Goal: Task Accomplishment & Management: Complete application form

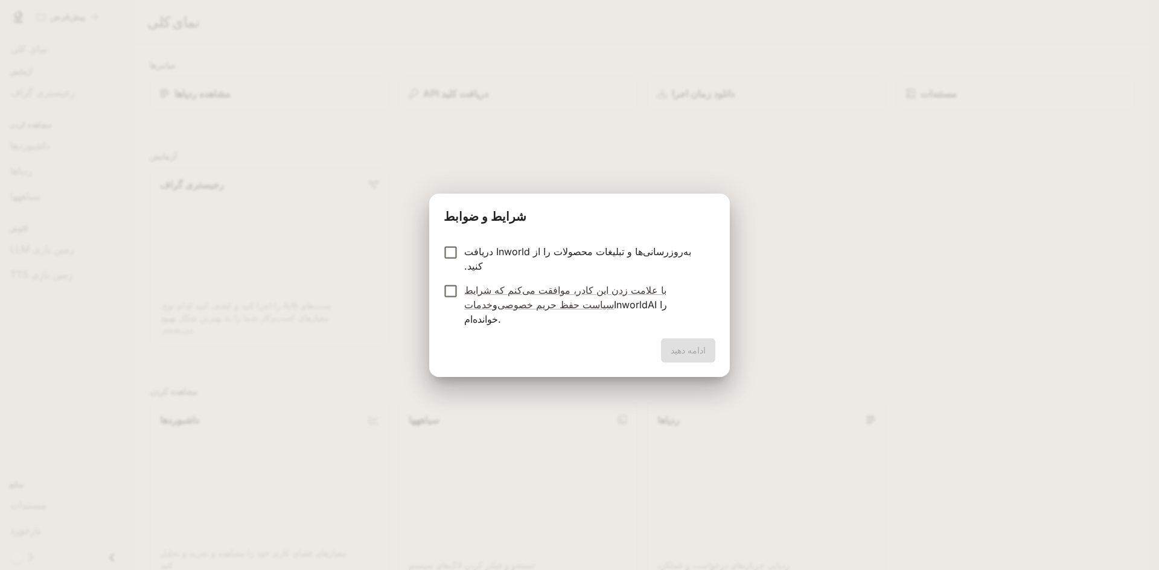
drag, startPoint x: 0, startPoint y: 0, endPoint x: 517, endPoint y: 261, distance: 579.5
click at [517, 261] on font "به‌روزرسانی‌ها و تبلیغات محصولات را از Inworld دریافت کنید." at bounding box center [577, 259] width 227 height 27
click at [490, 290] on font "با علامت زدن این کادر، موافقت می‌کنم که شرایط خدمات" at bounding box center [565, 297] width 202 height 27
click at [476, 291] on font "با علامت زدن این کادر، موافقت می‌کنم که شرایط خدمات" at bounding box center [565, 297] width 202 height 27
click at [370, 285] on div "شرایط و ضوابط به‌روزرسانی‌ها و تبلیغات محصولات را از Inworld دریافت کنید. با عل…" at bounding box center [579, 285] width 1159 height 570
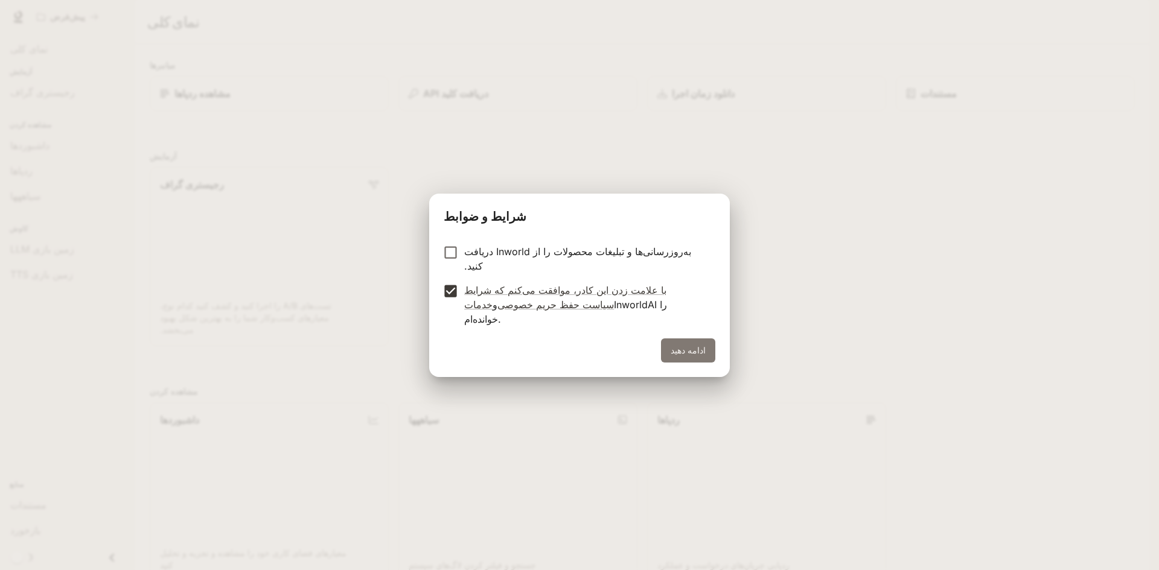
click at [691, 343] on font "ادامه دهید" at bounding box center [688, 350] width 35 height 15
